Goal: Transaction & Acquisition: Purchase product/service

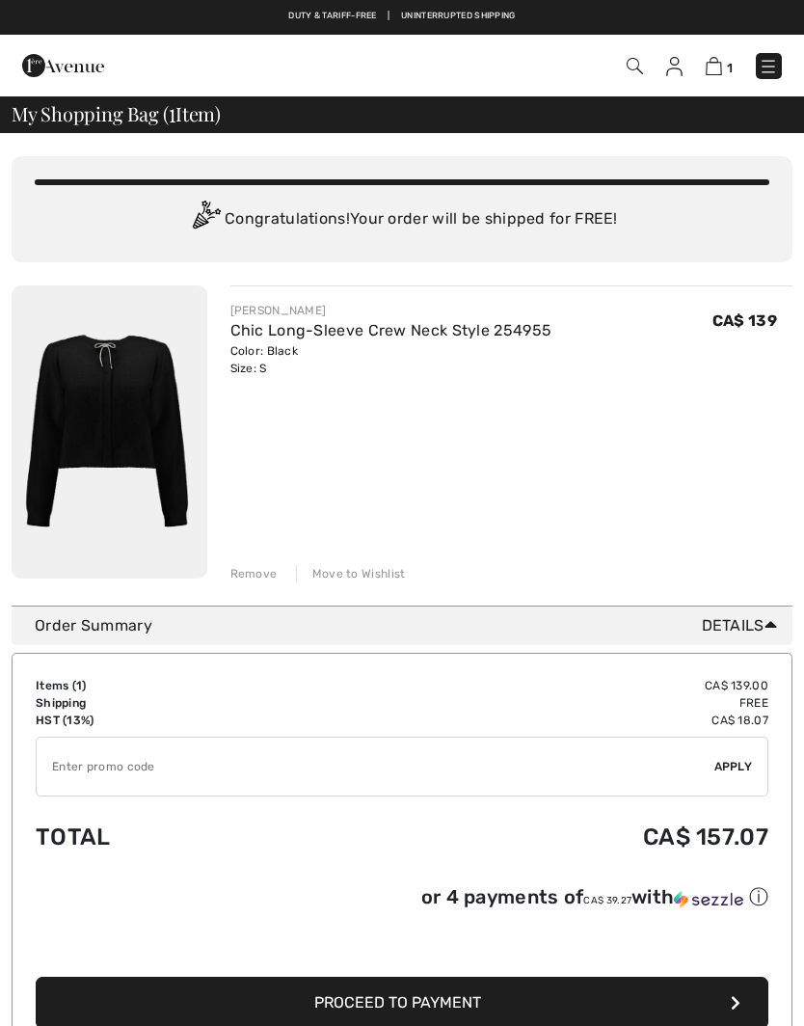
click at [264, 580] on div "Remove" at bounding box center [254, 573] width 47 height 17
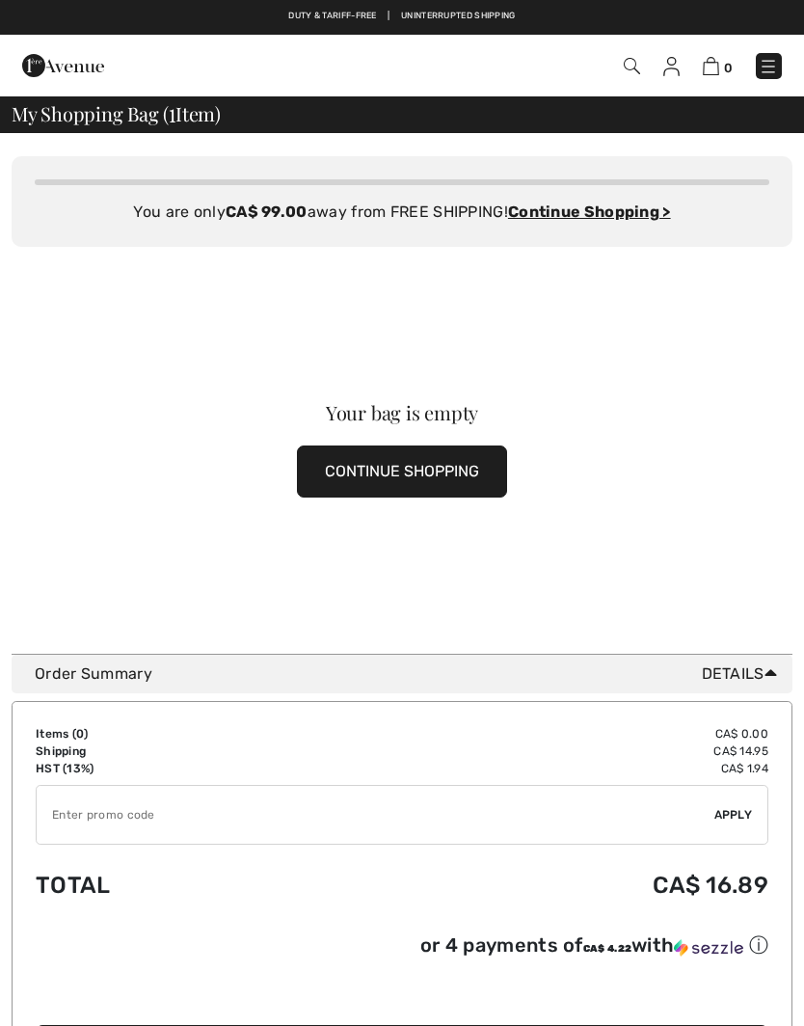
click at [410, 466] on button "CONTINUE SHOPPING" at bounding box center [402, 472] width 210 height 52
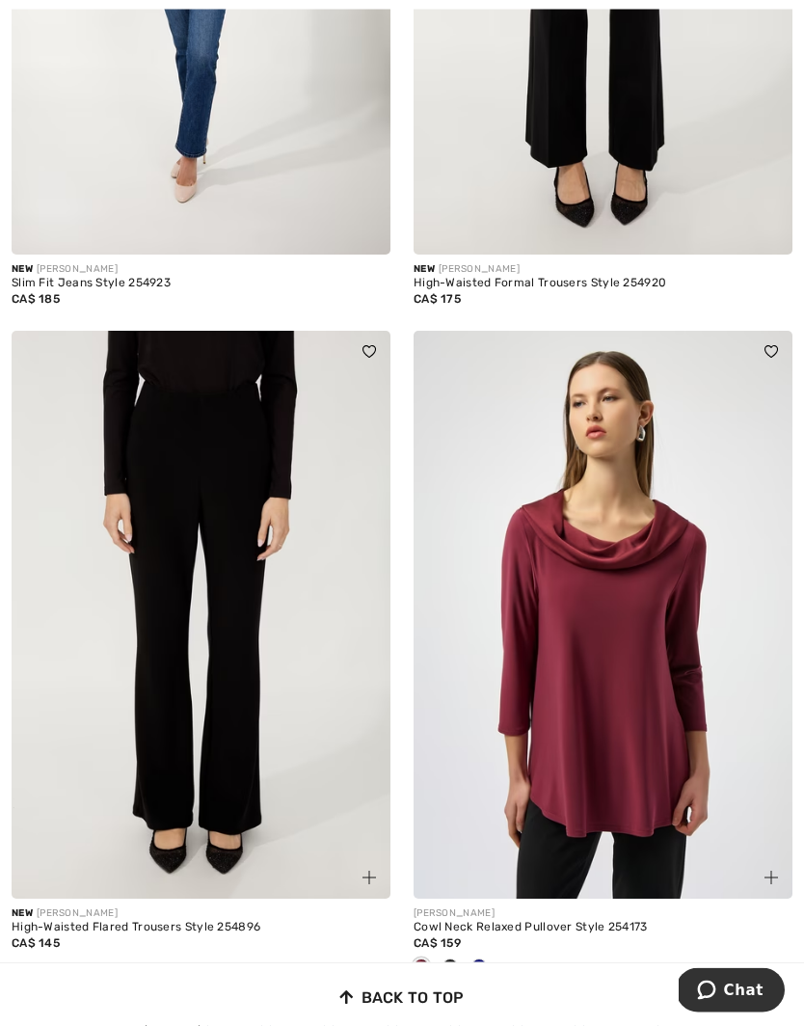
scroll to position [11328, 0]
click at [247, 1008] on link "2" at bounding box center [234, 1020] width 53 height 25
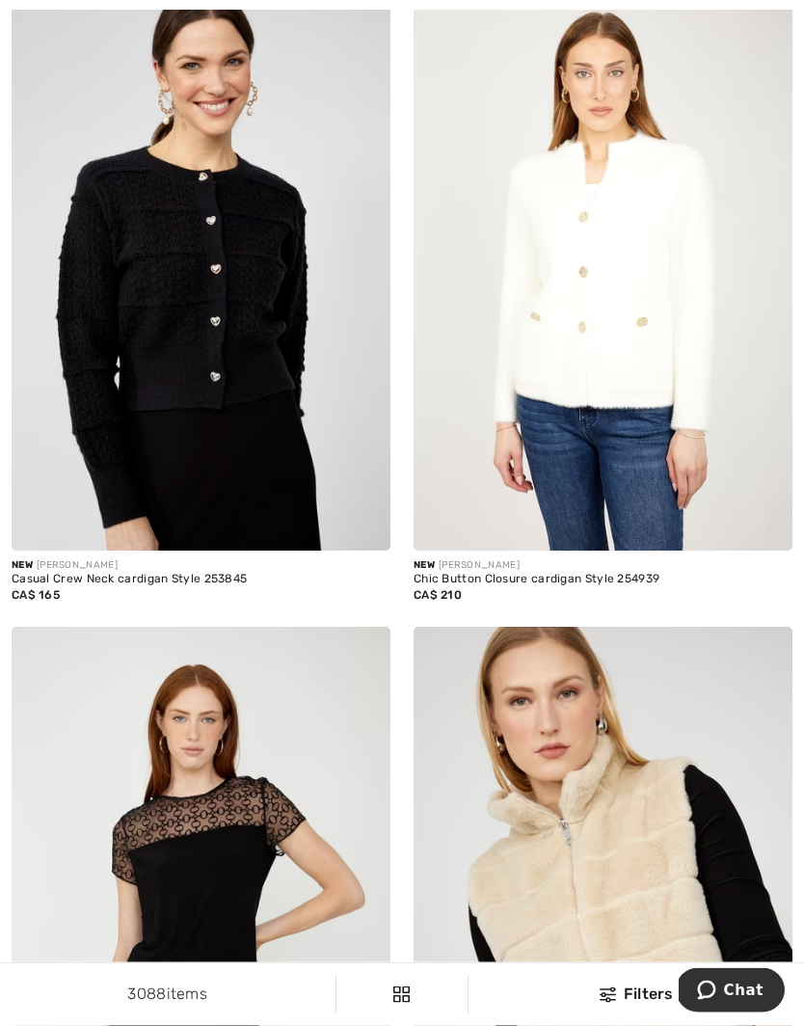
scroll to position [5097, 0]
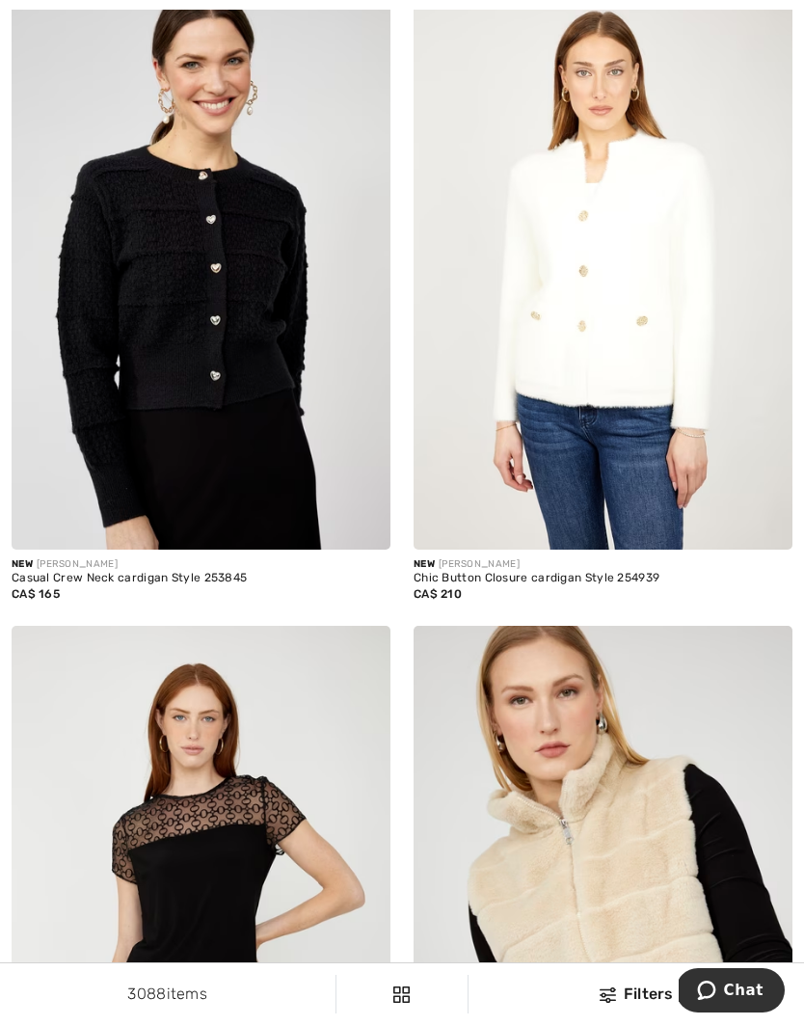
click at [592, 318] on img at bounding box center [603, 265] width 379 height 569
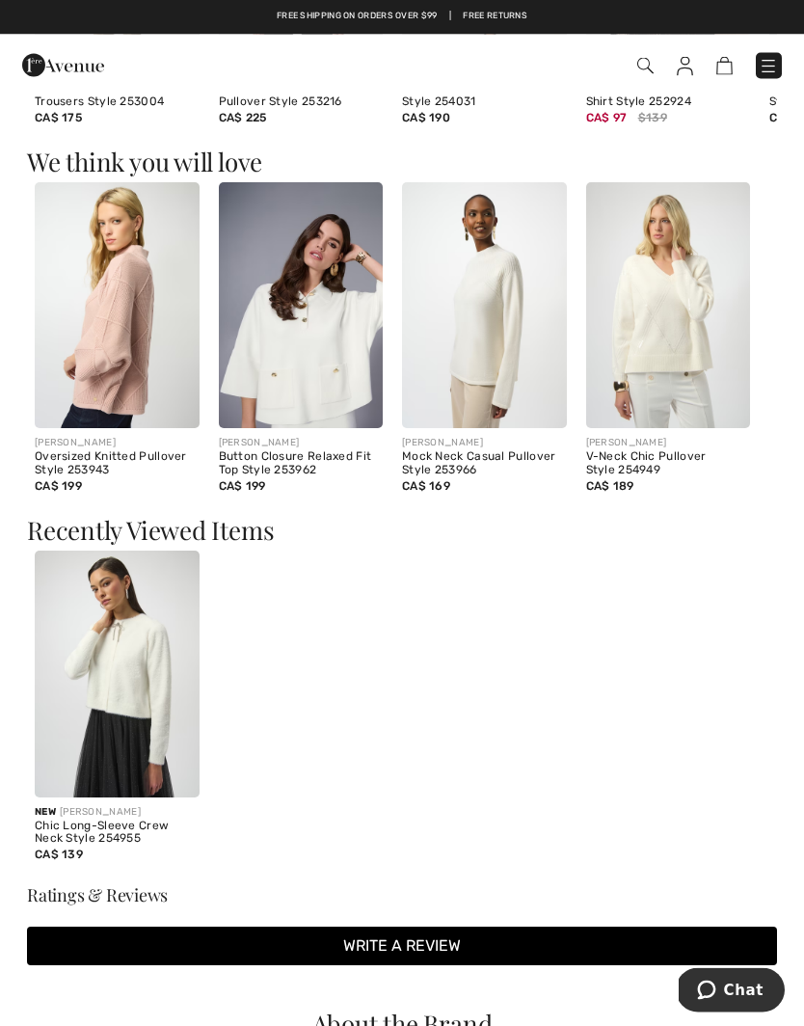
scroll to position [1340, 0]
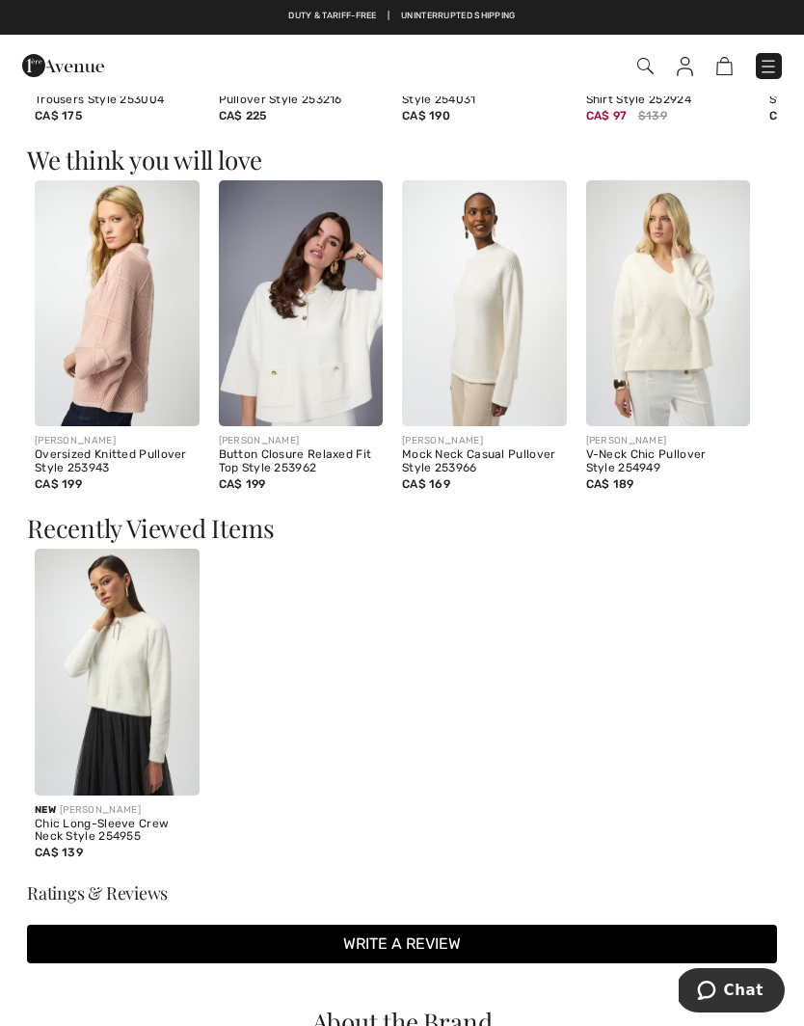
click at [122, 695] on img at bounding box center [117, 672] width 165 height 247
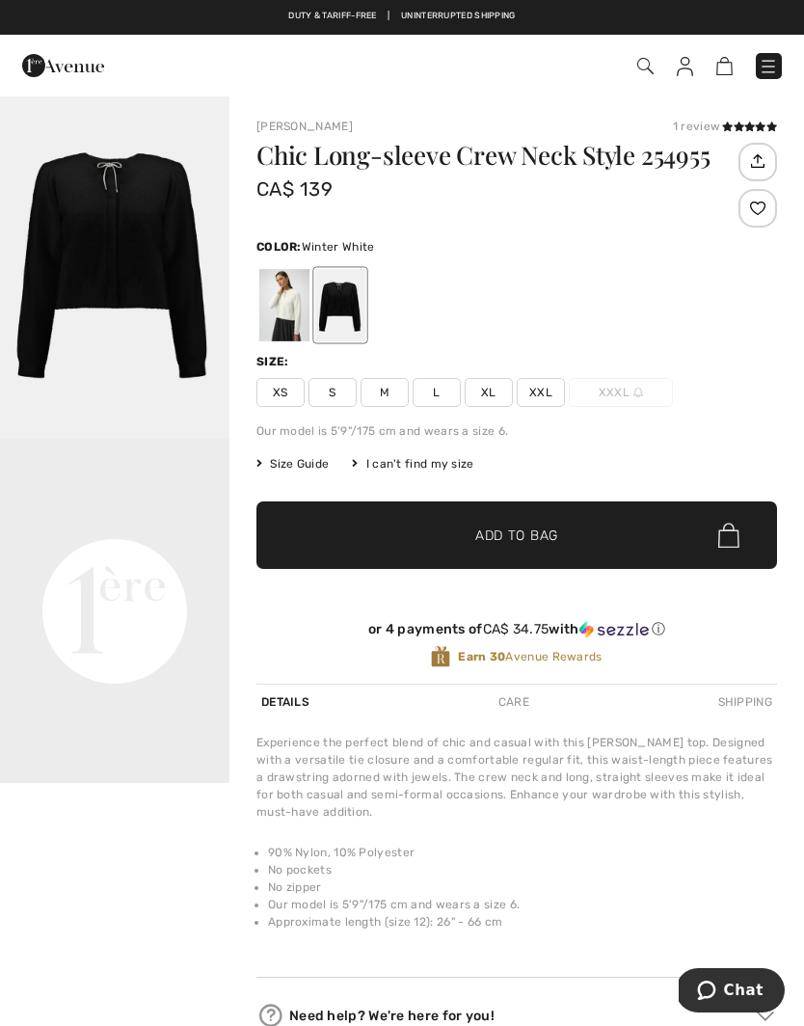
click at [293, 307] on div at bounding box center [284, 305] width 50 height 72
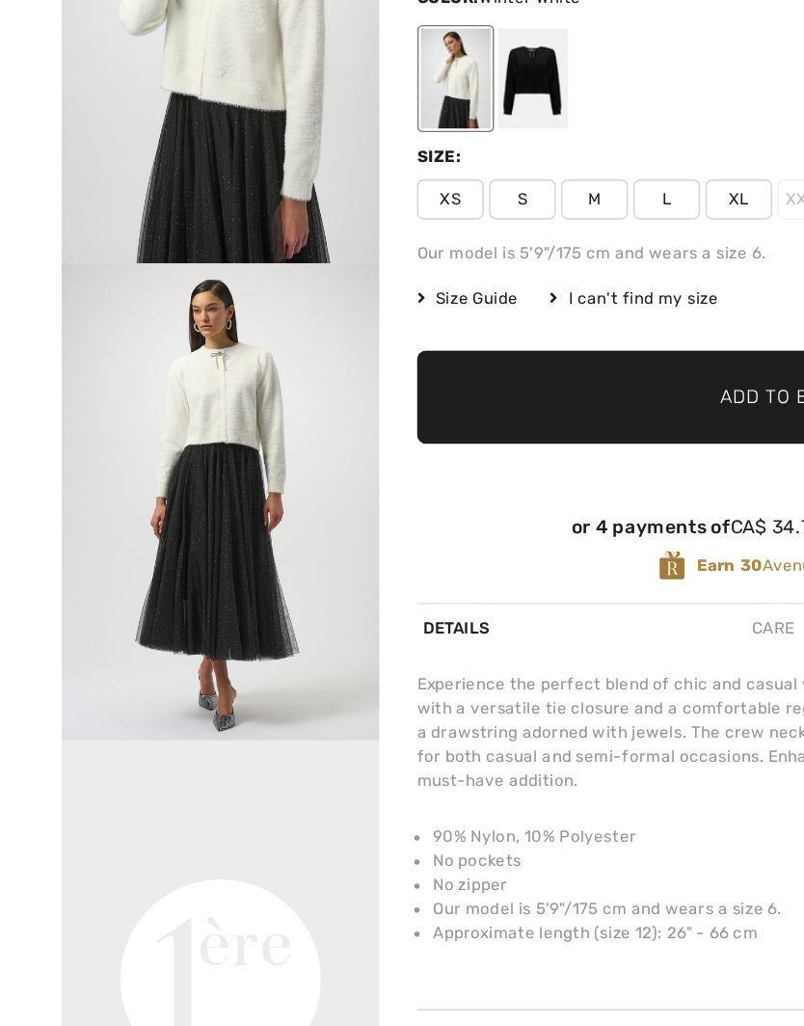
scroll to position [83, 0]
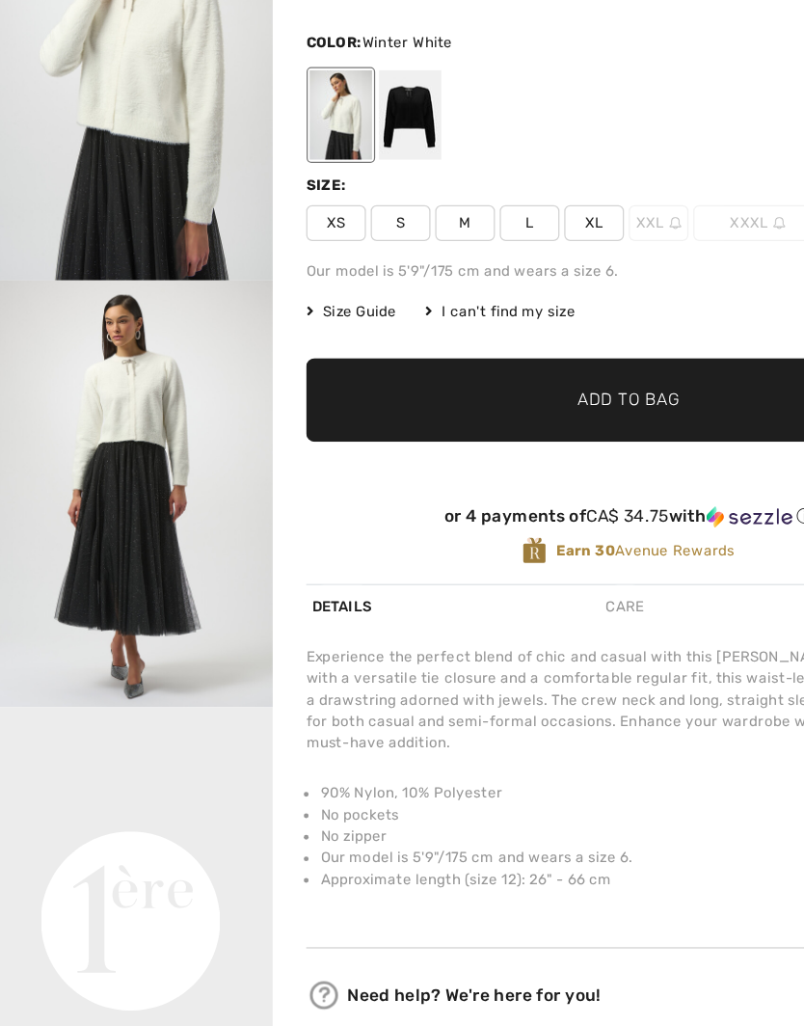
click at [116, 471] on img "2 / 5" at bounding box center [115, 528] width 230 height 344
click at [327, 295] on span "S" at bounding box center [333, 309] width 48 height 29
click at [506, 443] on span "Add to Bag" at bounding box center [516, 453] width 83 height 20
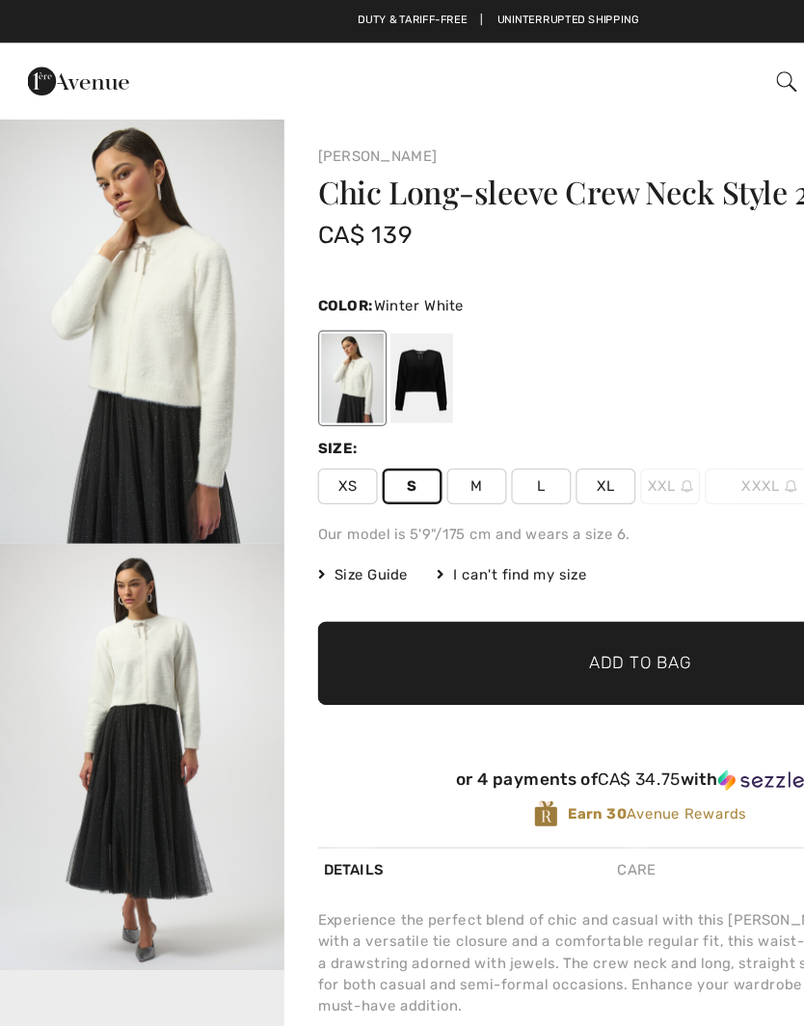
click at [123, 673] on img "2 / 5" at bounding box center [115, 611] width 230 height 344
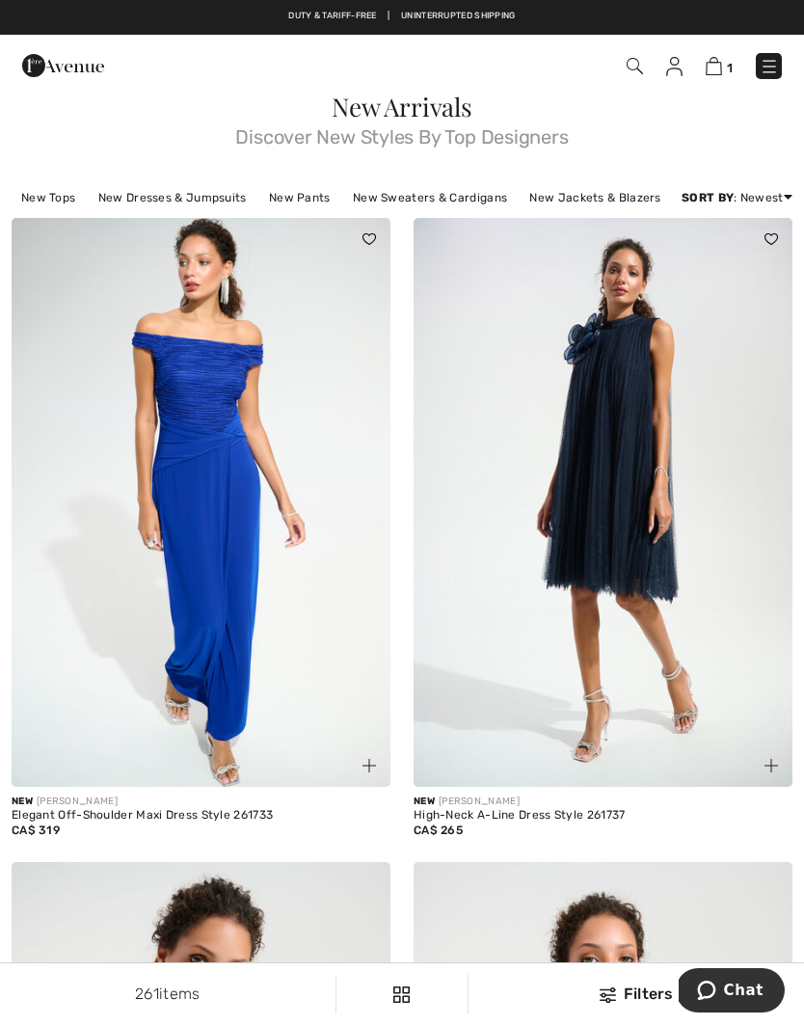
click at [627, 65] on img at bounding box center [635, 66] width 16 height 16
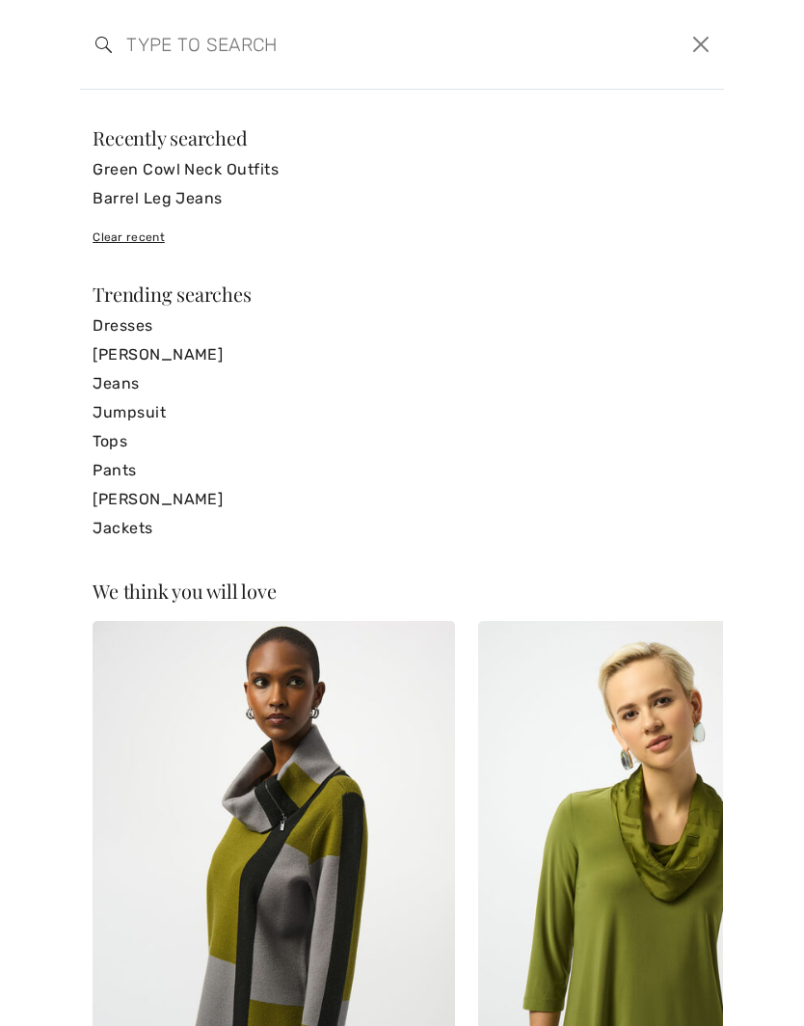
click at [137, 44] on input "search" at bounding box center [333, 44] width 443 height 58
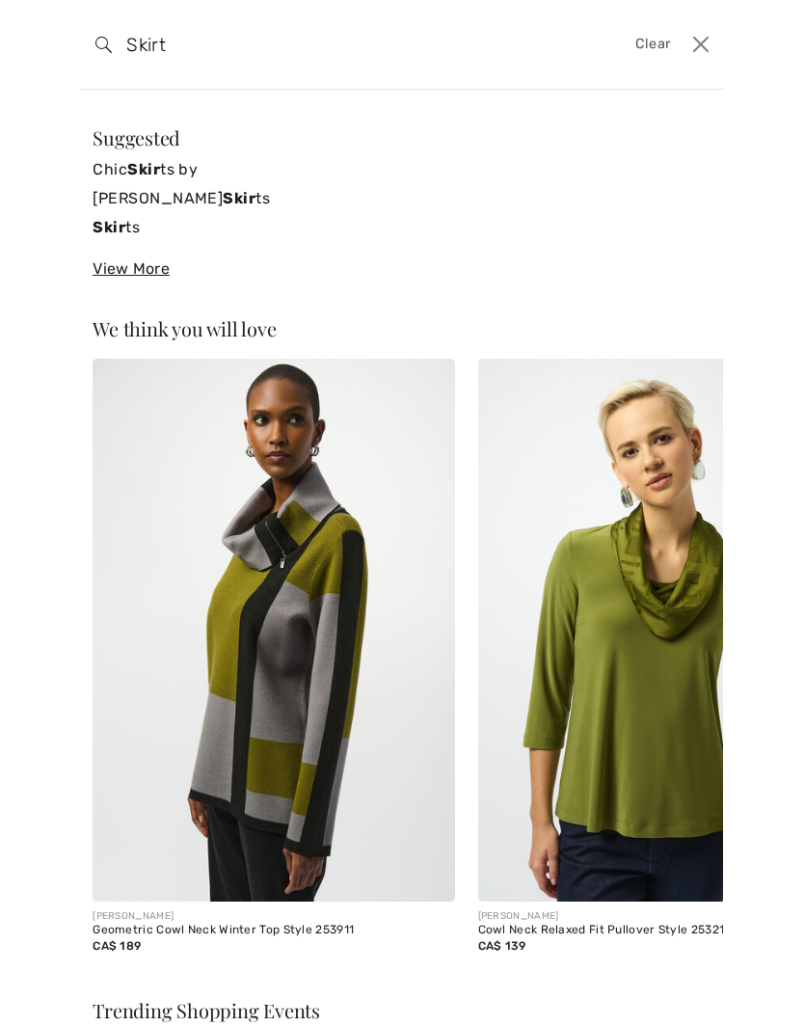
type input "Skirts"
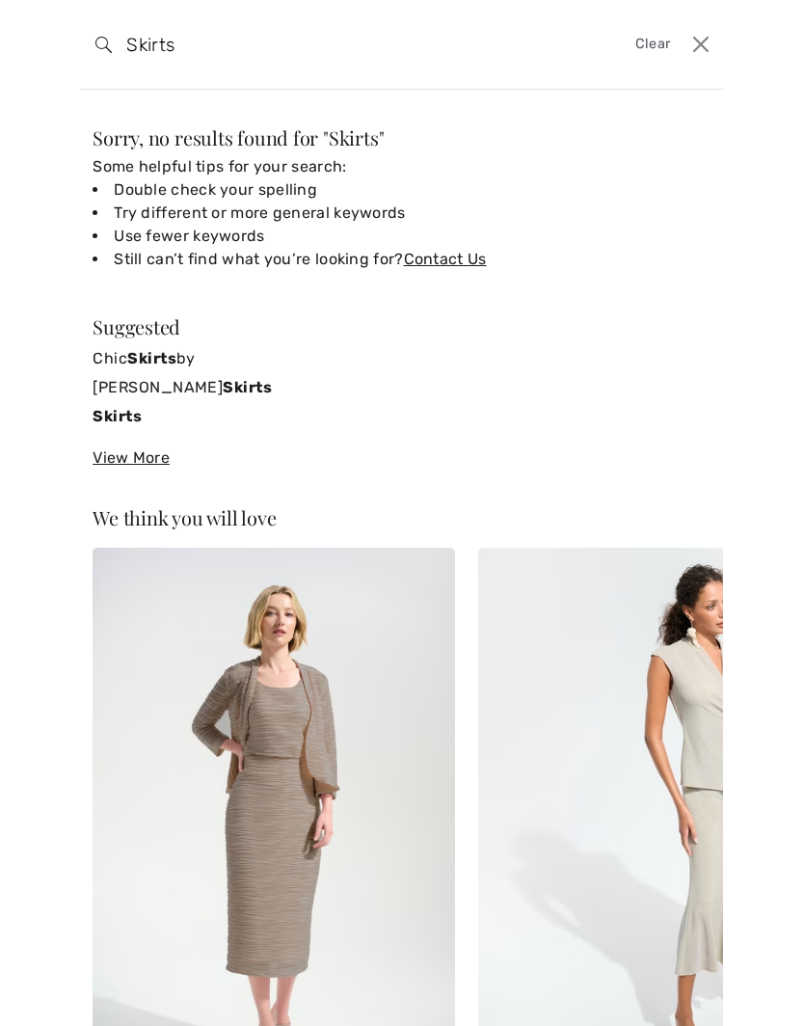
click at [132, 421] on strong "Skirts" at bounding box center [117, 416] width 49 height 18
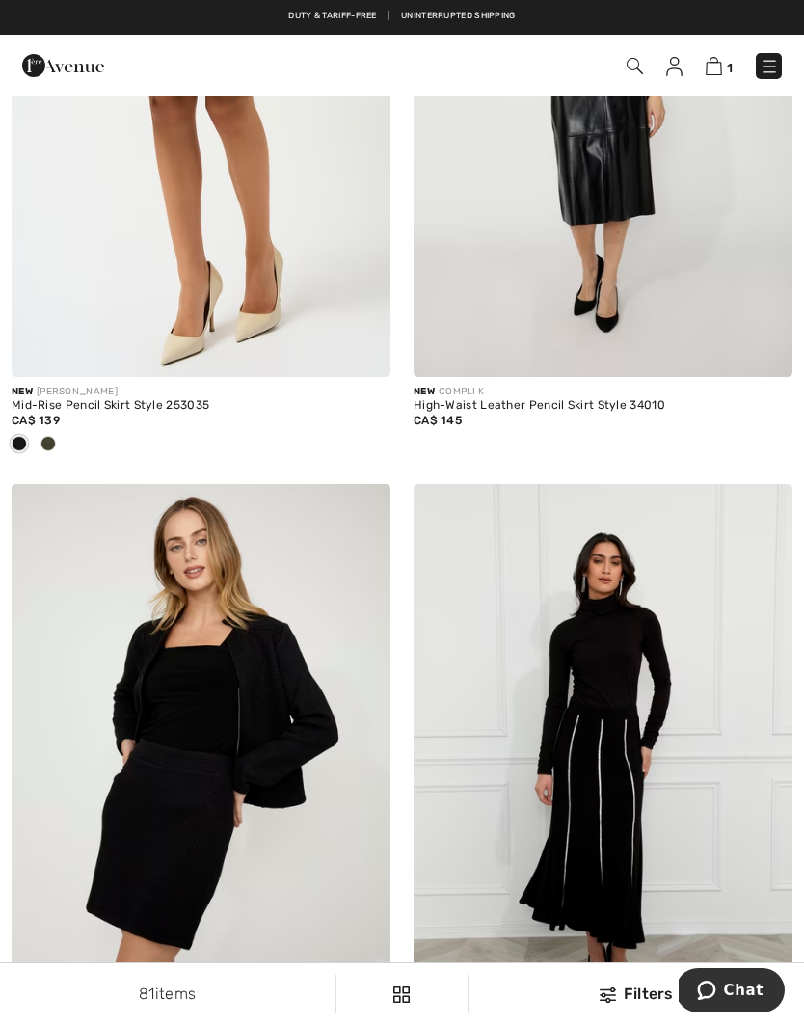
scroll to position [3071, 0]
